Goal: Find specific page/section: Find specific page/section

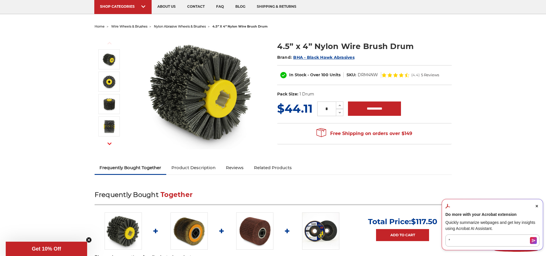
scroll to position [57, 0]
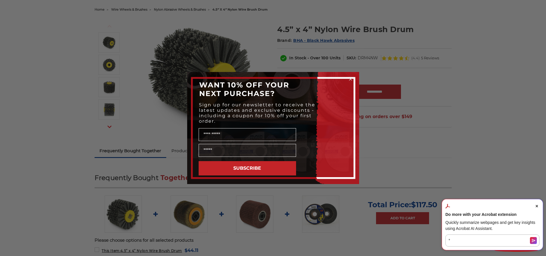
click at [537, 175] on div "Close dialog WANT 10% OFF YOUR NEXT PURCHASE? Sign up for our newsletter to rec…" at bounding box center [273, 128] width 546 height 256
click at [388, 66] on div "Close dialog WANT 10% OFF YOUR NEXT PURCHASE? Sign up for our newsletter to rec…" at bounding box center [273, 128] width 546 height 256
drag, startPoint x: 293, startPoint y: 238, endPoint x: 299, endPoint y: 231, distance: 9.4
click at [294, 235] on div "Close dialog WANT 10% OFF YOUR NEXT PURCHASE? Sign up for our newsletter to rec…" at bounding box center [273, 128] width 546 height 256
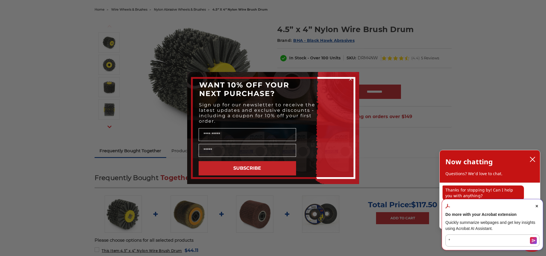
click at [538, 207] on icon "Close Acrobat AI Assistant Dialog" at bounding box center [537, 206] width 2 height 2
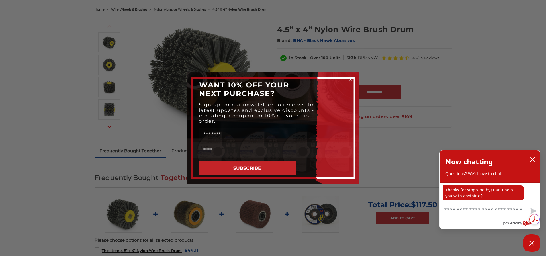
click at [533, 158] on icon "close chatbox" at bounding box center [533, 160] width 6 height 6
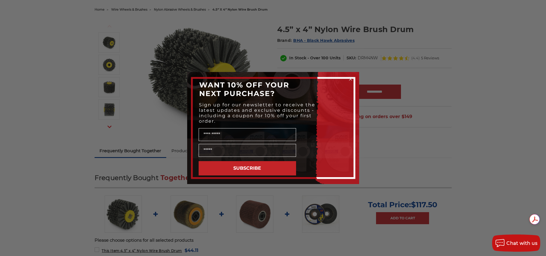
click at [350, 79] on circle "Close dialog" at bounding box center [350, 79] width 5 height 5
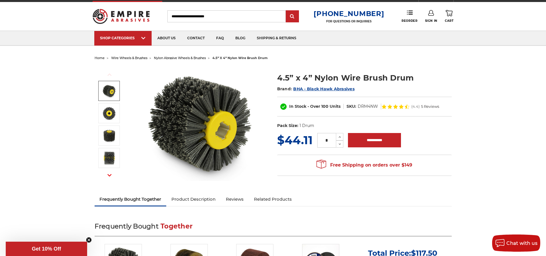
scroll to position [0, 0]
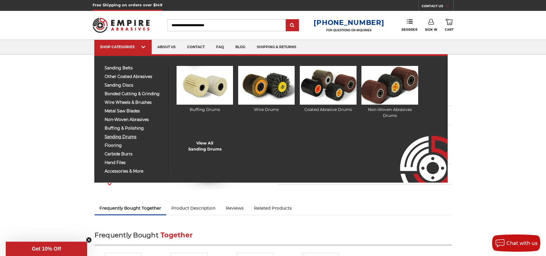
click at [119, 137] on span "sanding drums" at bounding box center [134, 137] width 59 height 4
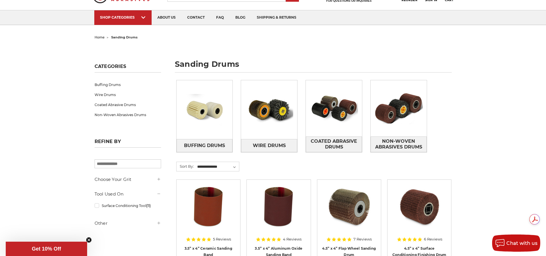
scroll to position [29, 0]
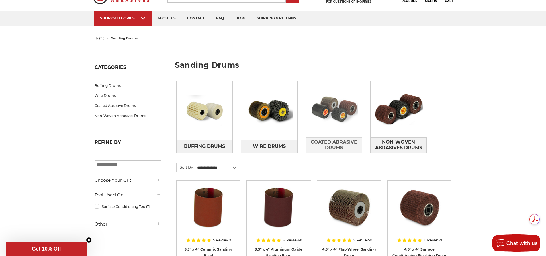
click at [340, 142] on span "Coated Abrasive Drums" at bounding box center [334, 144] width 56 height 15
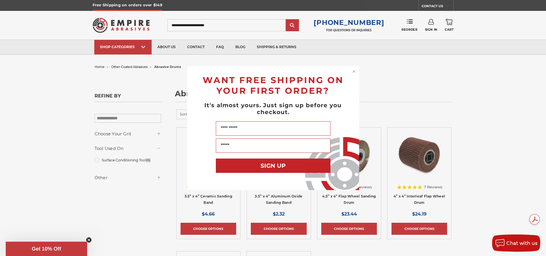
click at [355, 71] on circle "Close dialog" at bounding box center [353, 71] width 5 height 5
